Goal: Information Seeking & Learning: Learn about a topic

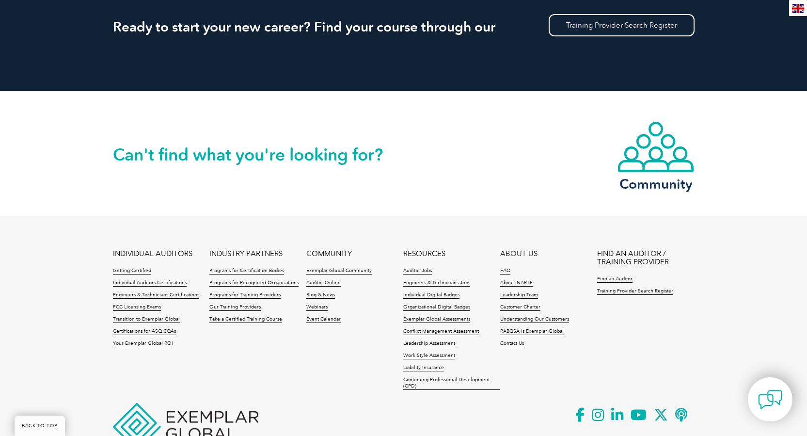
scroll to position [953, 0]
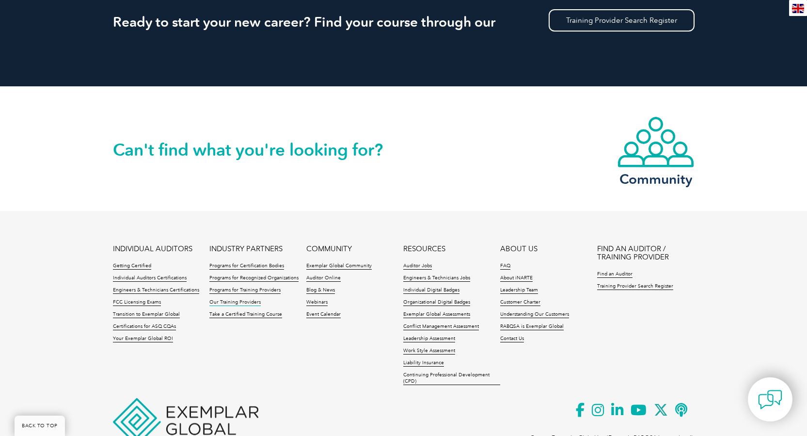
click at [238, 302] on link "Our Training Providers" at bounding box center [234, 302] width 51 height 7
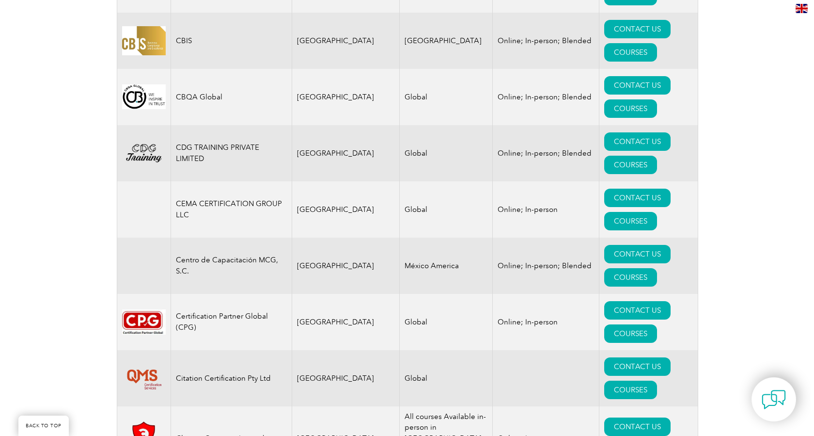
scroll to position [2794, 0]
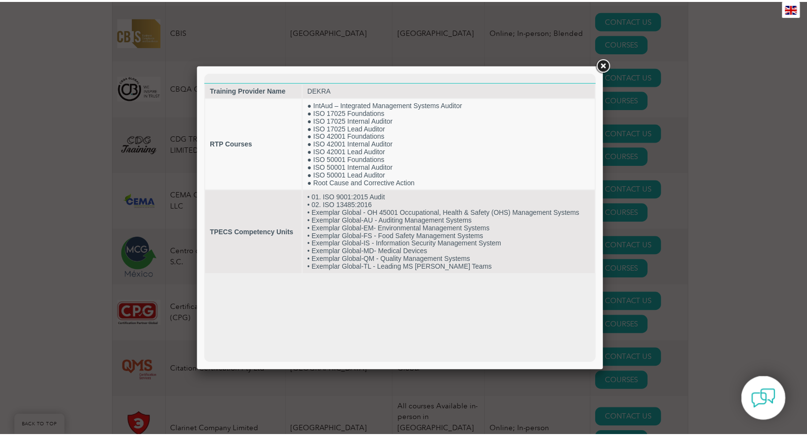
scroll to position [0, 0]
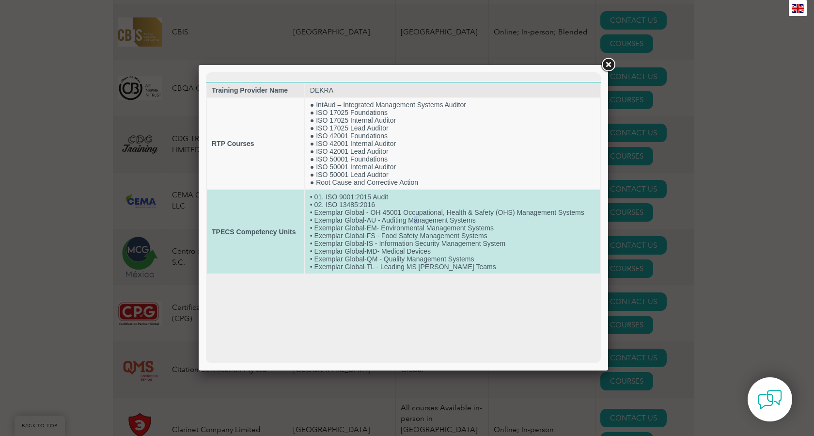
click at [416, 221] on td "• 01. ISO 9001:2015 Audit • 02. ISO 13485:2016 • Exemplar Global - OH 45001 Occ…" at bounding box center [452, 231] width 295 height 83
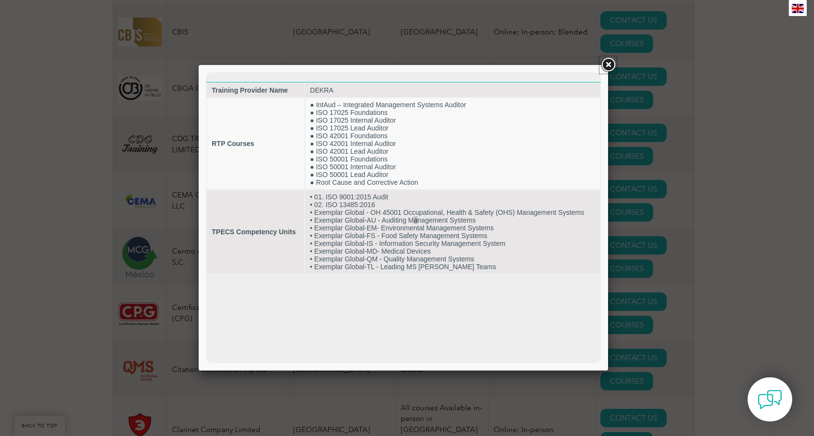
click at [608, 65] on link at bounding box center [607, 64] width 17 height 17
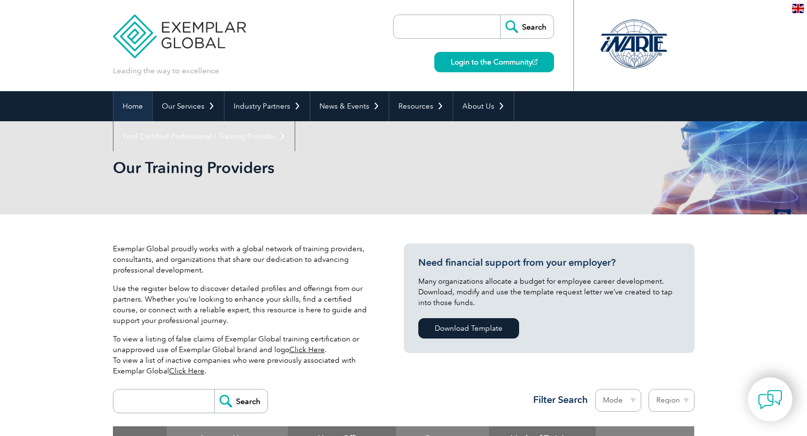
click at [132, 111] on link "Home" at bounding box center [132, 106] width 39 height 30
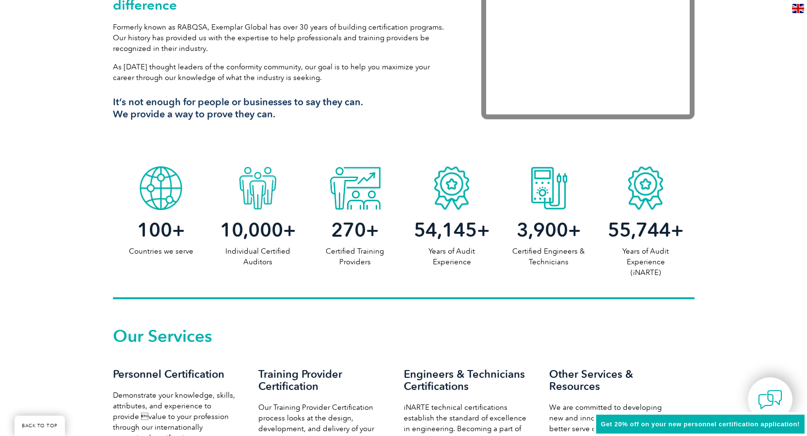
scroll to position [372, 0]
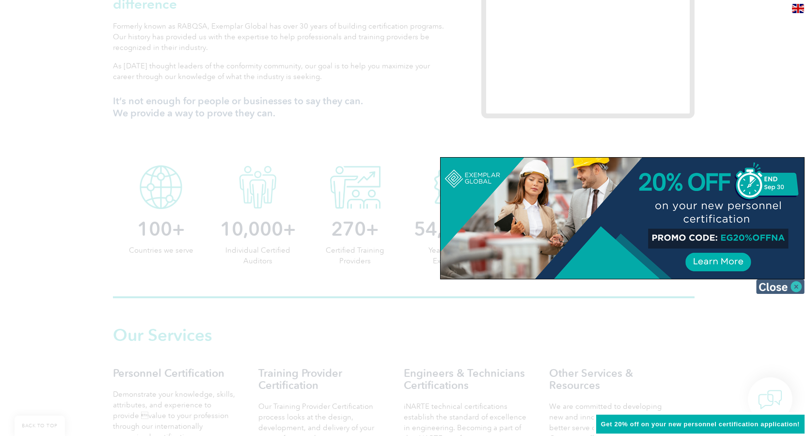
click at [792, 289] on img at bounding box center [780, 286] width 48 height 15
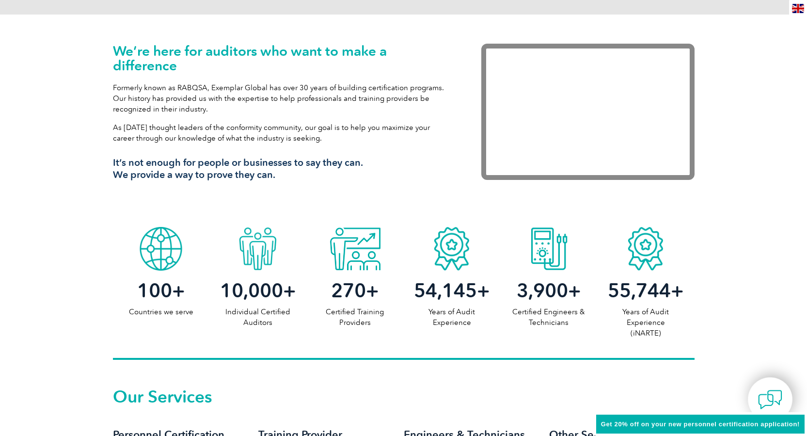
scroll to position [0, 0]
